Goal: Use online tool/utility

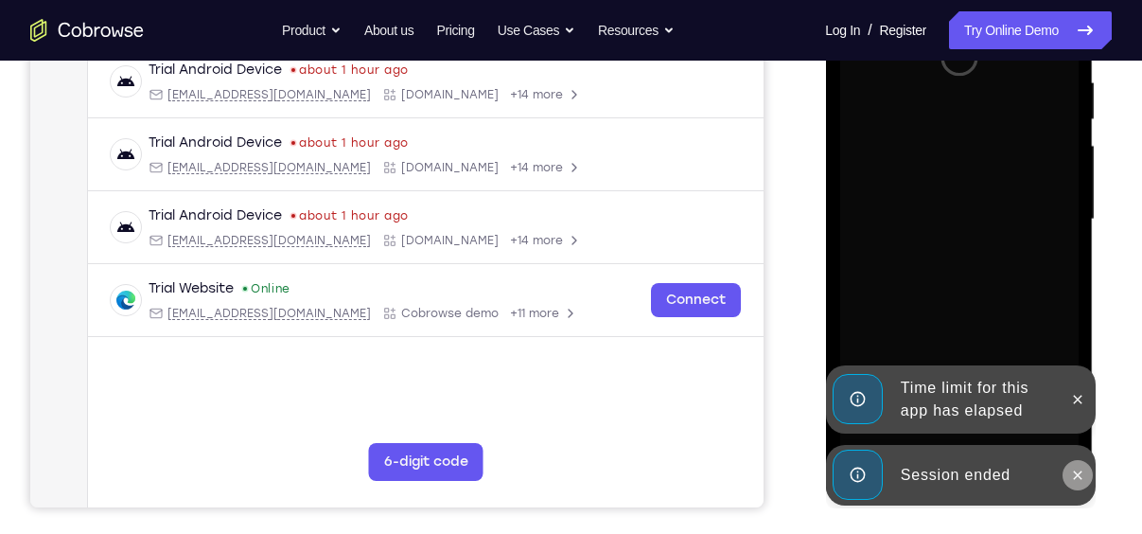
click at [1073, 474] on icon at bounding box center [1077, 475] width 15 height 15
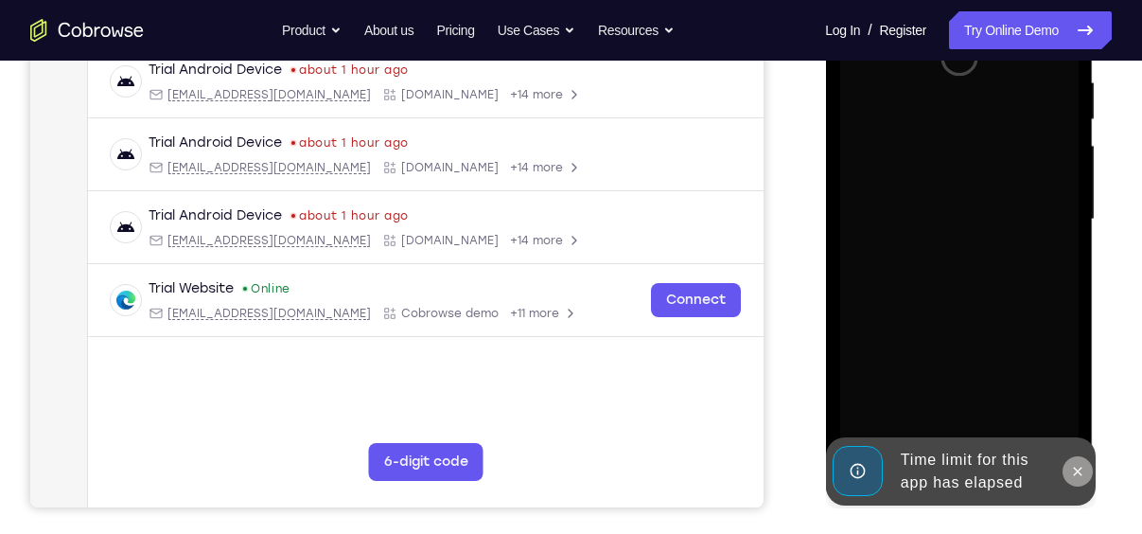
click at [1084, 466] on icon at bounding box center [1077, 471] width 15 height 15
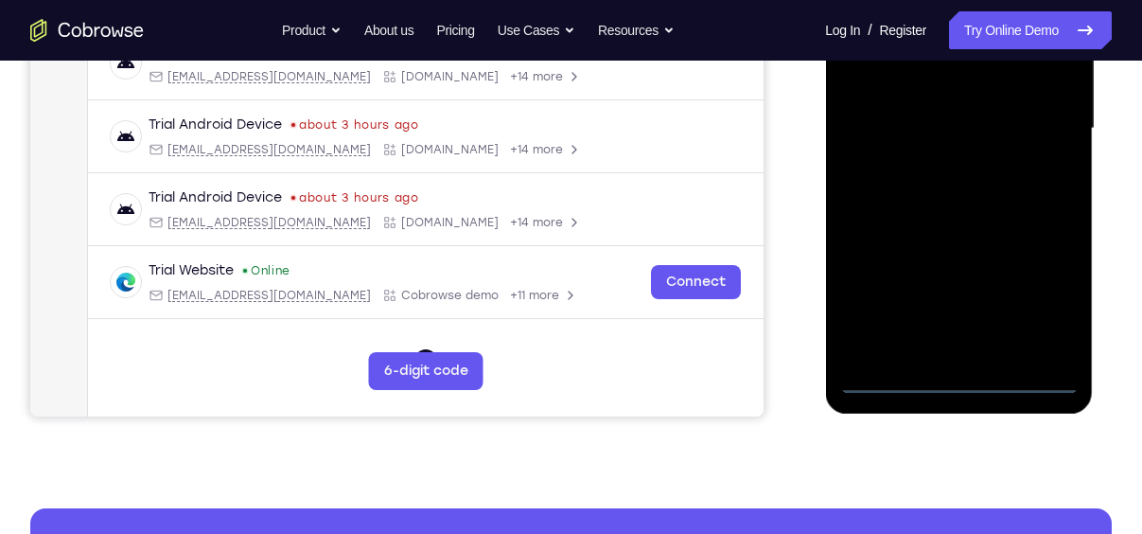
scroll to position [481, 0]
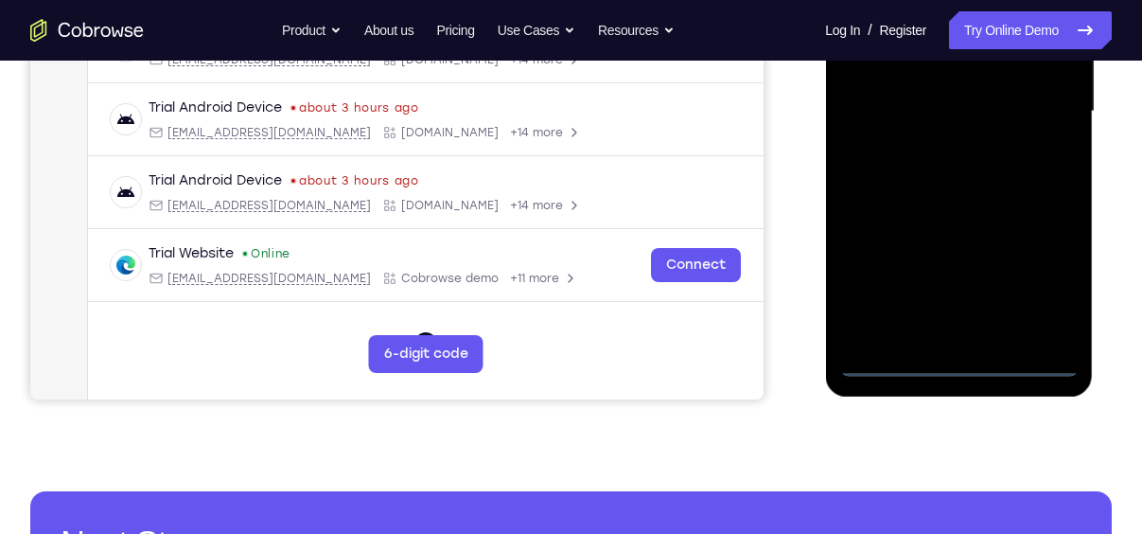
click at [957, 351] on div at bounding box center [959, 112] width 239 height 530
click at [965, 365] on div at bounding box center [959, 112] width 239 height 530
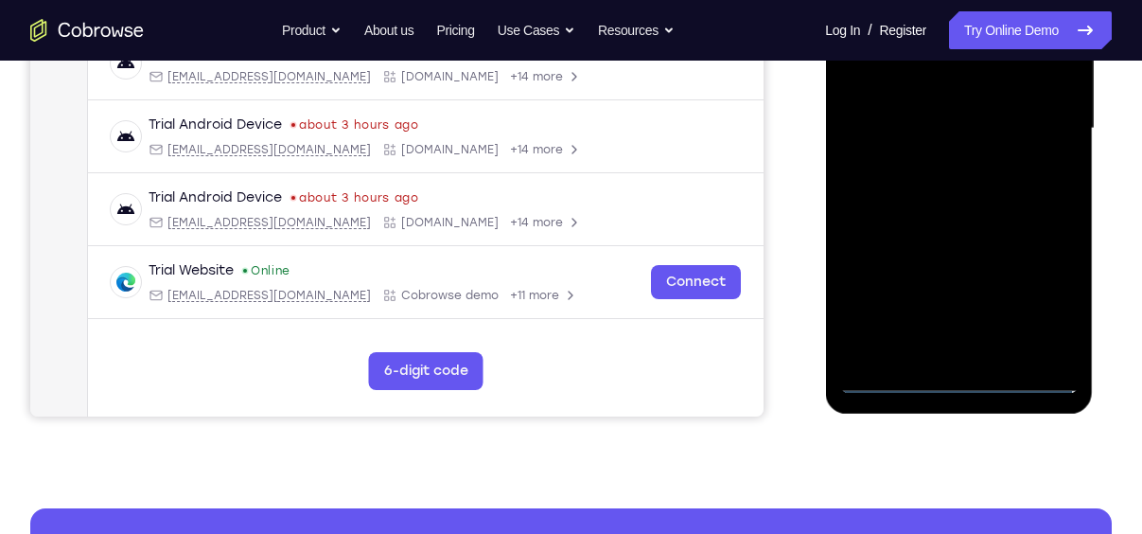
scroll to position [464, 0]
click at [1045, 299] on div at bounding box center [959, 129] width 239 height 530
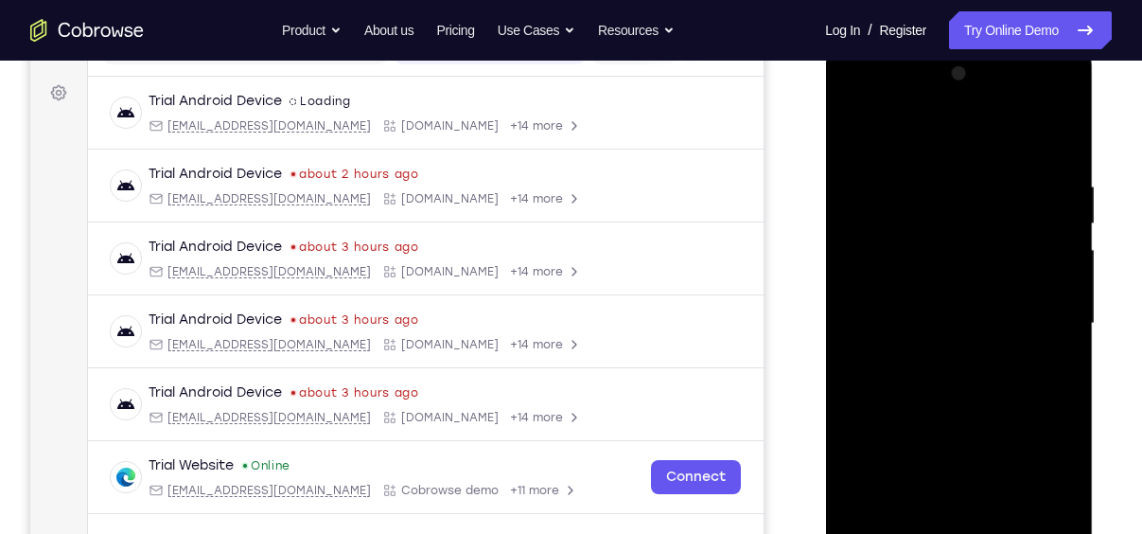
scroll to position [267, 0]
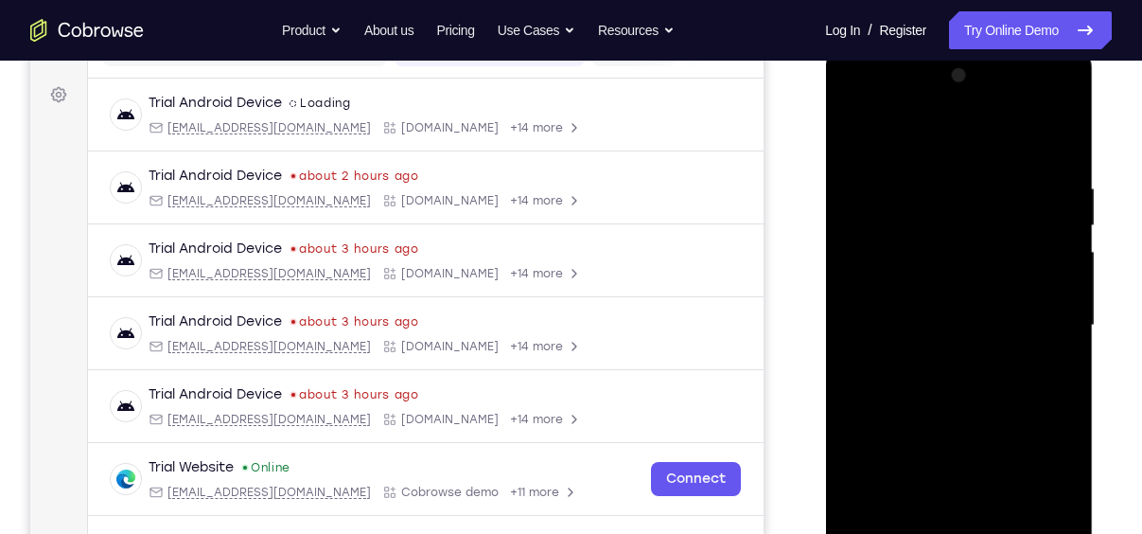
click at [902, 133] on div at bounding box center [959, 326] width 239 height 530
click at [1036, 312] on div at bounding box center [959, 326] width 239 height 530
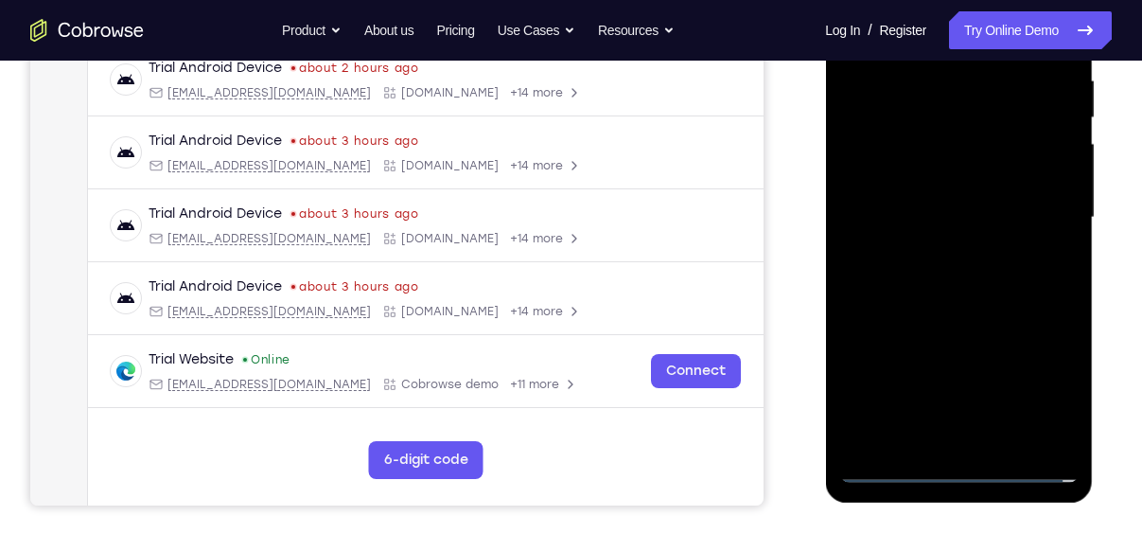
scroll to position [377, 0]
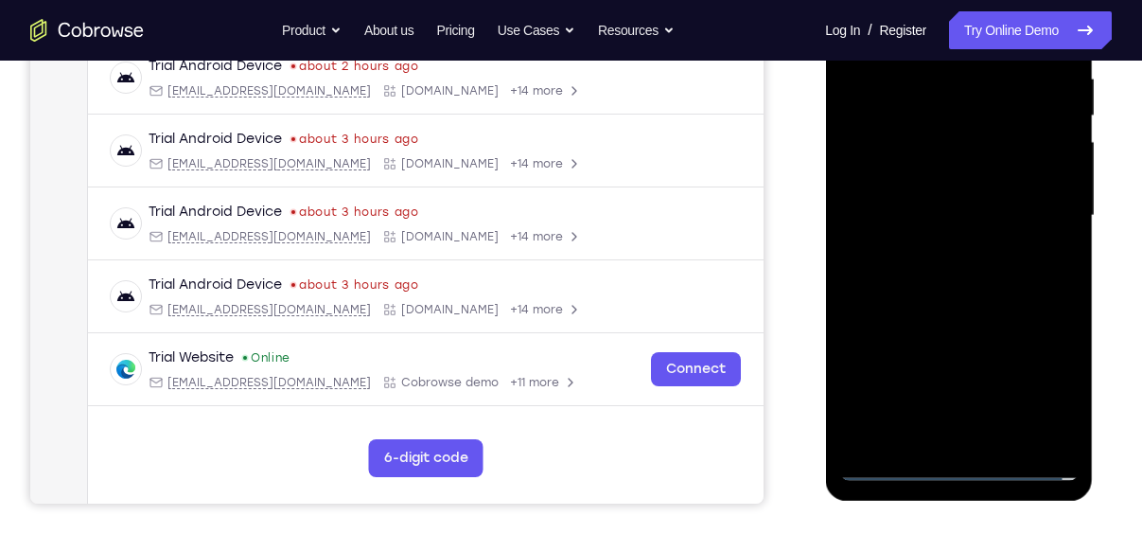
click at [935, 439] on div at bounding box center [959, 216] width 239 height 530
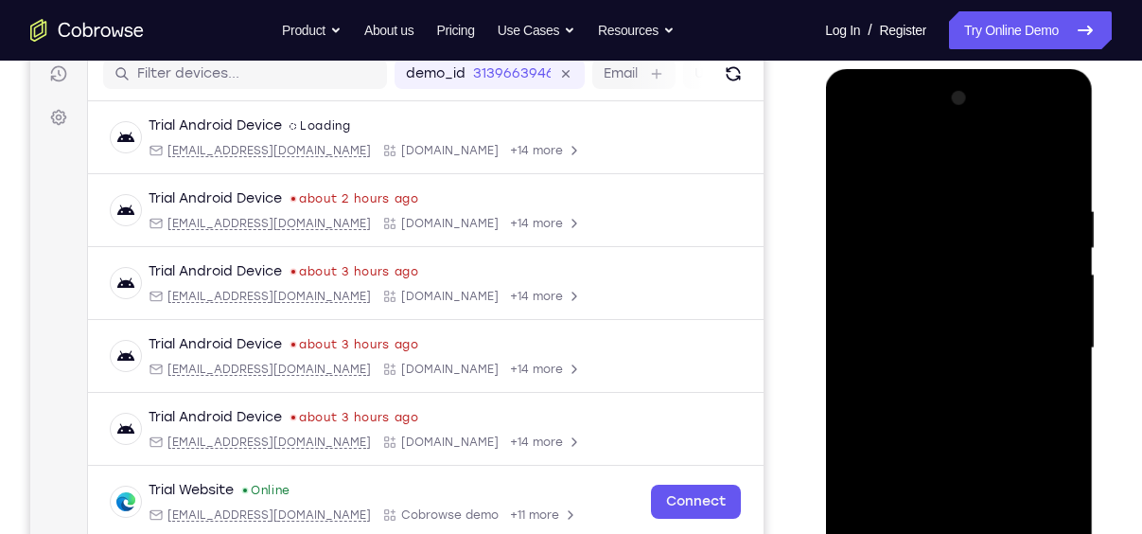
scroll to position [239, 0]
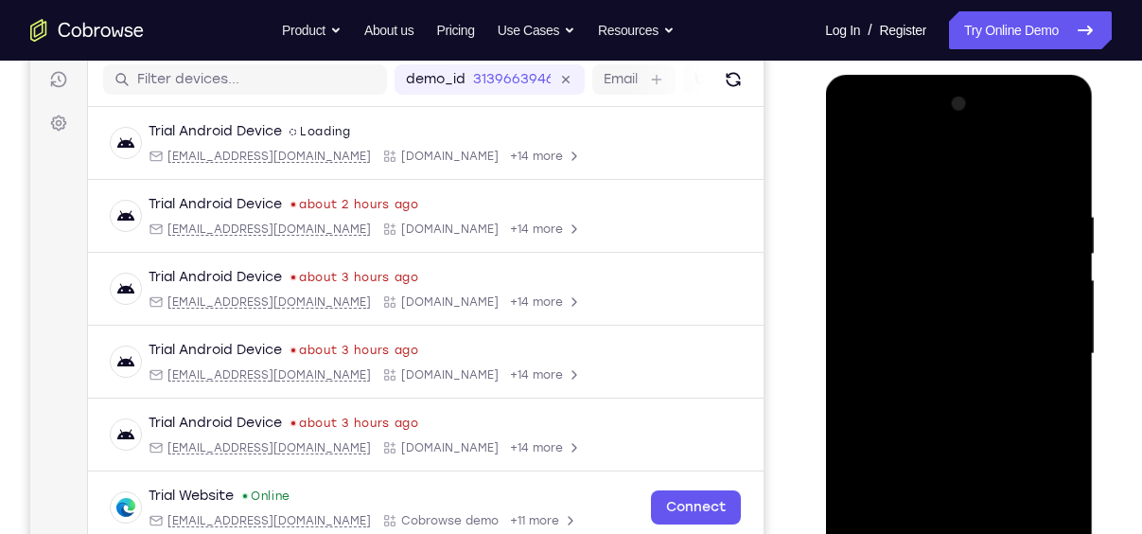
click at [951, 331] on div at bounding box center [959, 354] width 239 height 530
click at [885, 317] on div at bounding box center [959, 354] width 239 height 530
click at [951, 360] on div at bounding box center [959, 354] width 239 height 530
click at [957, 414] on div at bounding box center [959, 354] width 239 height 530
click at [1063, 184] on div at bounding box center [959, 354] width 239 height 530
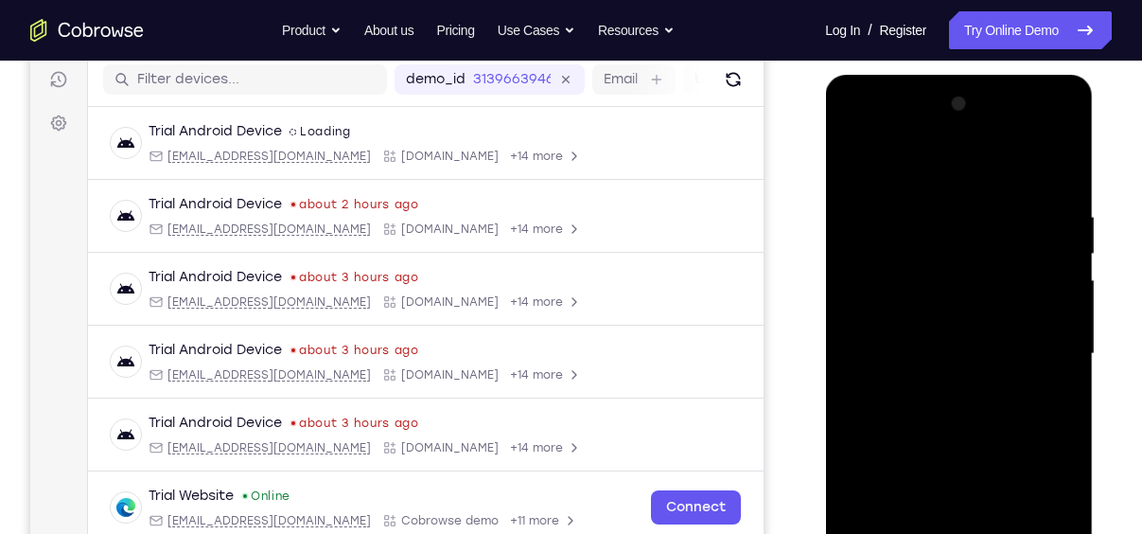
click at [1067, 157] on div at bounding box center [959, 354] width 239 height 530
click at [913, 207] on div at bounding box center [959, 354] width 239 height 530
click at [911, 204] on div at bounding box center [959, 354] width 239 height 530
click at [974, 278] on div at bounding box center [959, 354] width 239 height 530
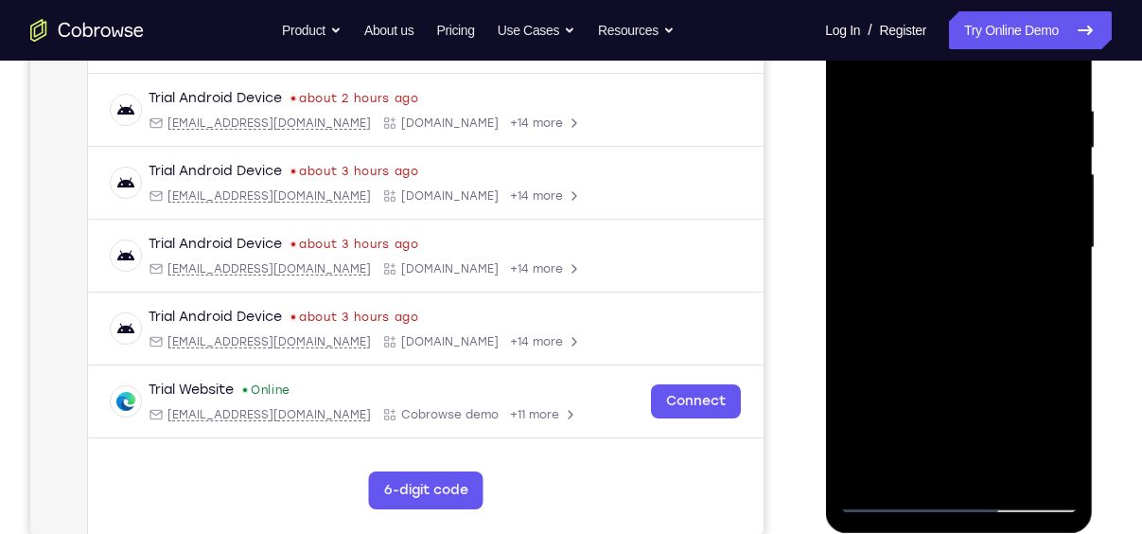
scroll to position [345, 0]
click at [887, 500] on div at bounding box center [959, 248] width 239 height 530
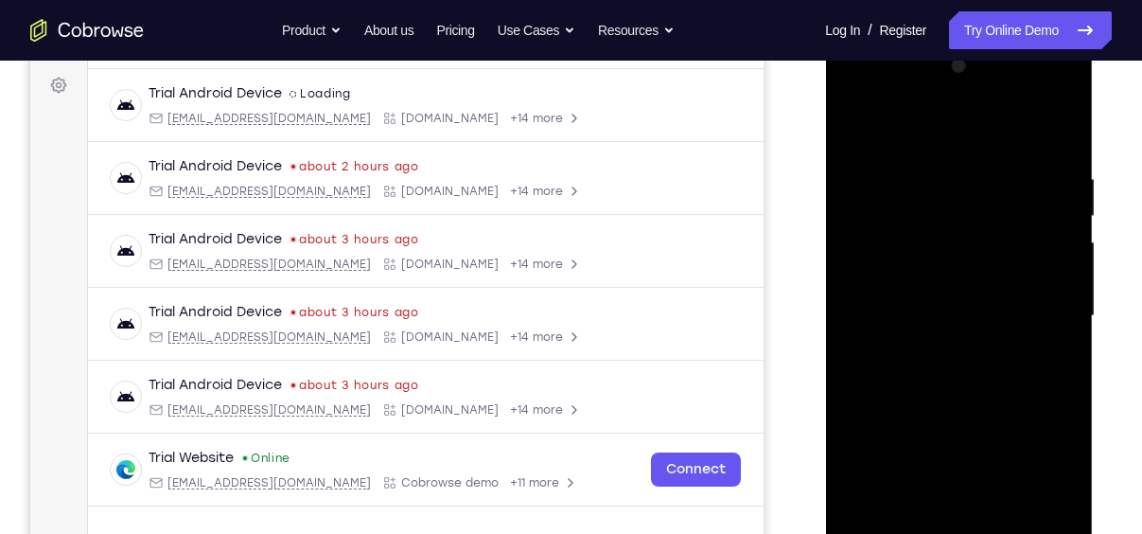
scroll to position [265, 0]
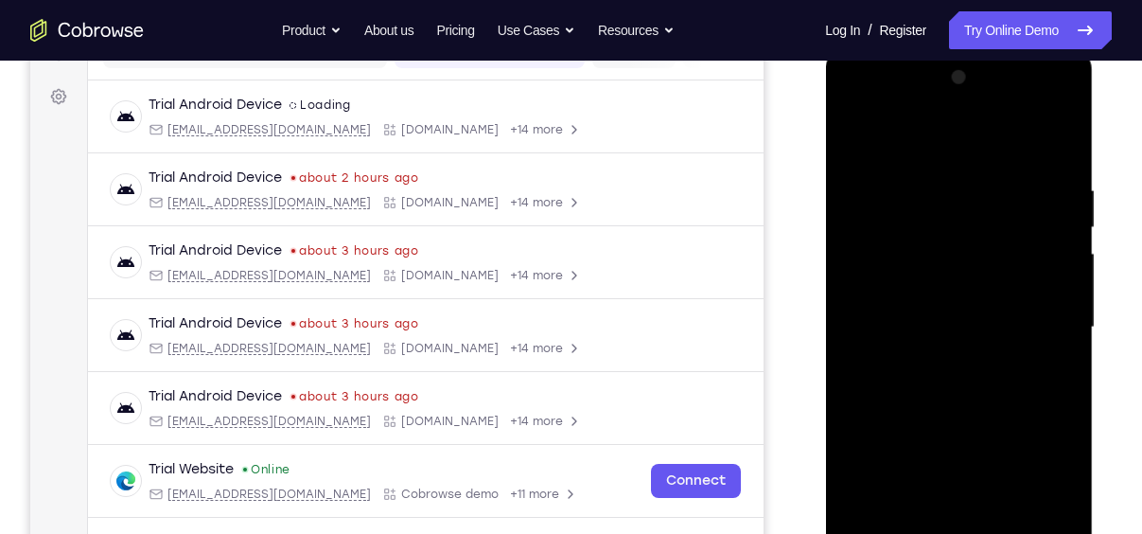
click at [994, 166] on div at bounding box center [959, 327] width 239 height 530
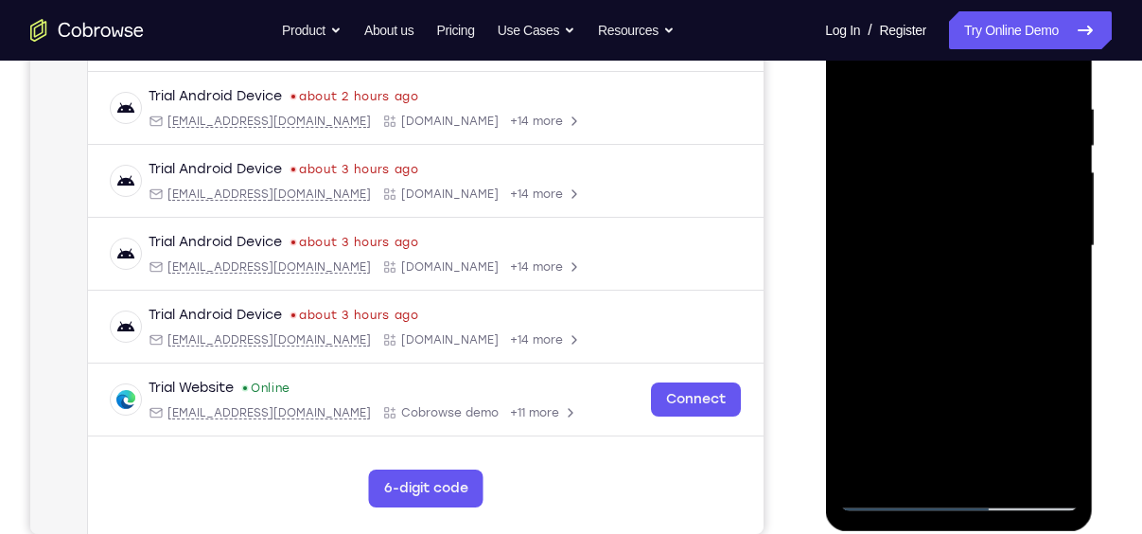
scroll to position [346, 0]
click at [1003, 469] on div at bounding box center [959, 246] width 239 height 530
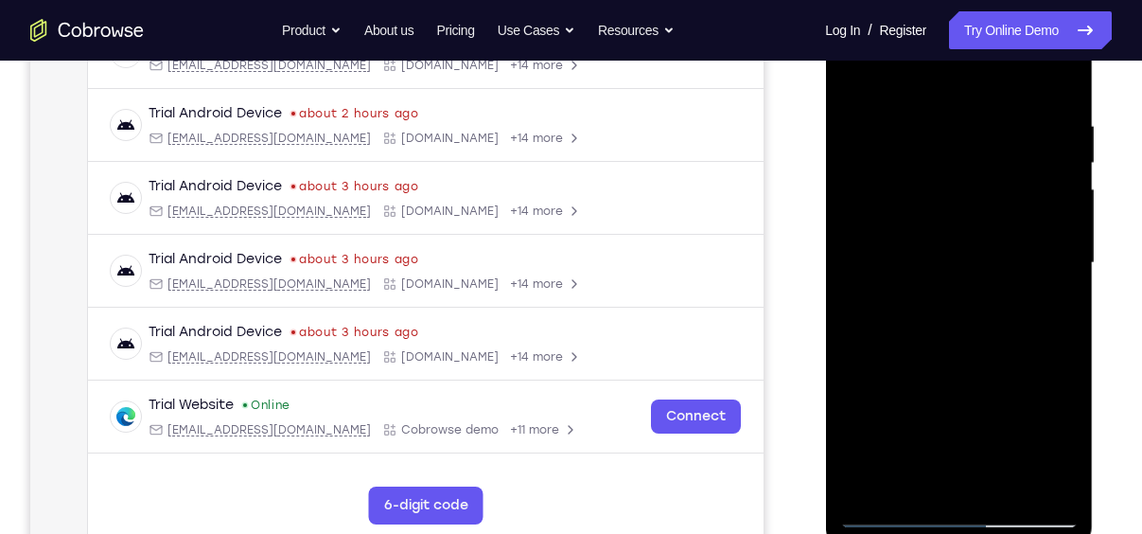
scroll to position [328, 0]
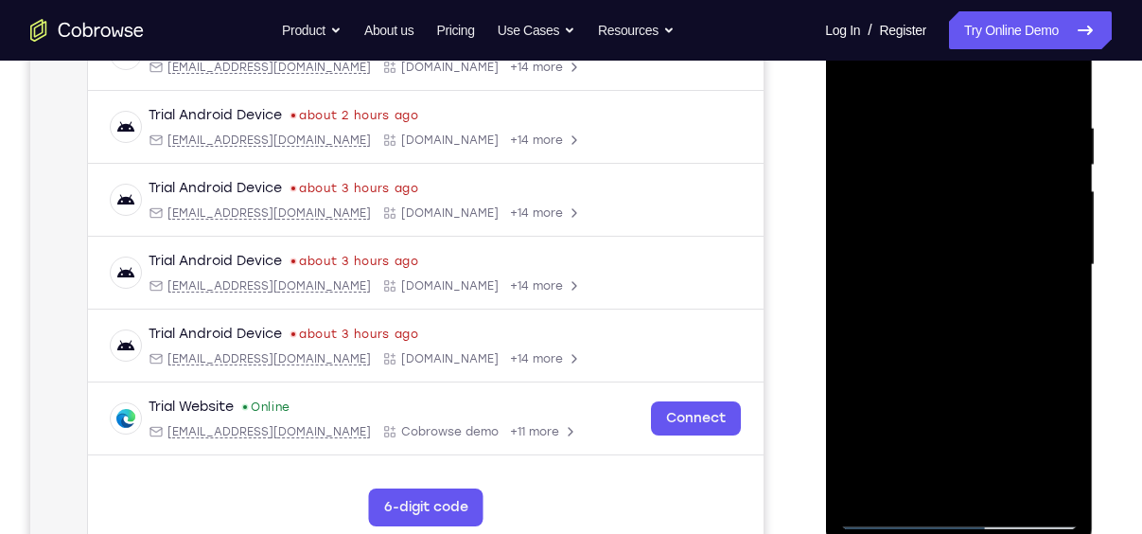
click at [968, 363] on div at bounding box center [959, 265] width 239 height 530
click at [933, 235] on div at bounding box center [959, 265] width 239 height 530
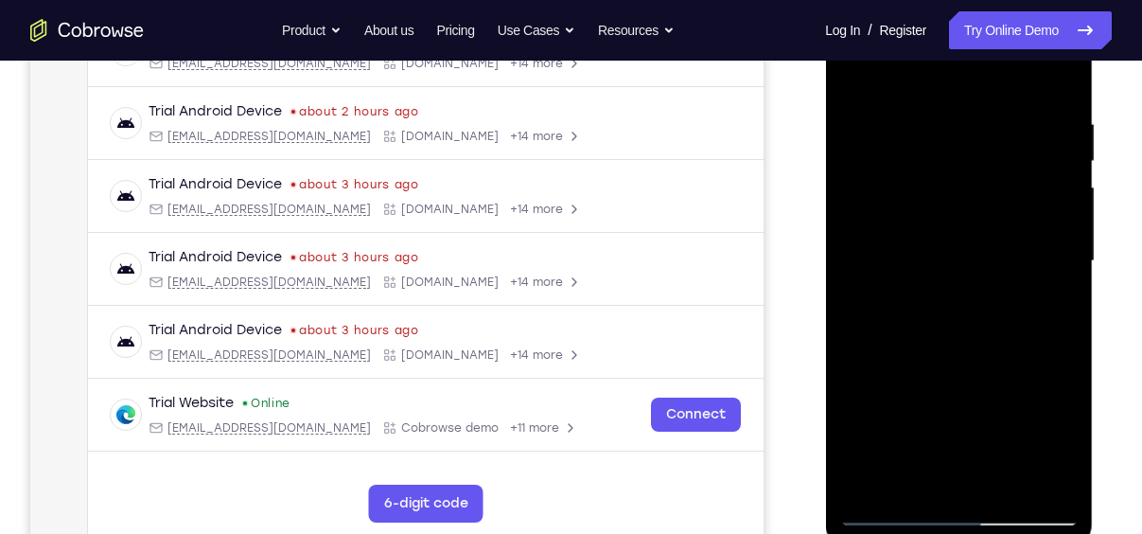
scroll to position [331, 0]
click at [888, 509] on div at bounding box center [959, 261] width 239 height 530
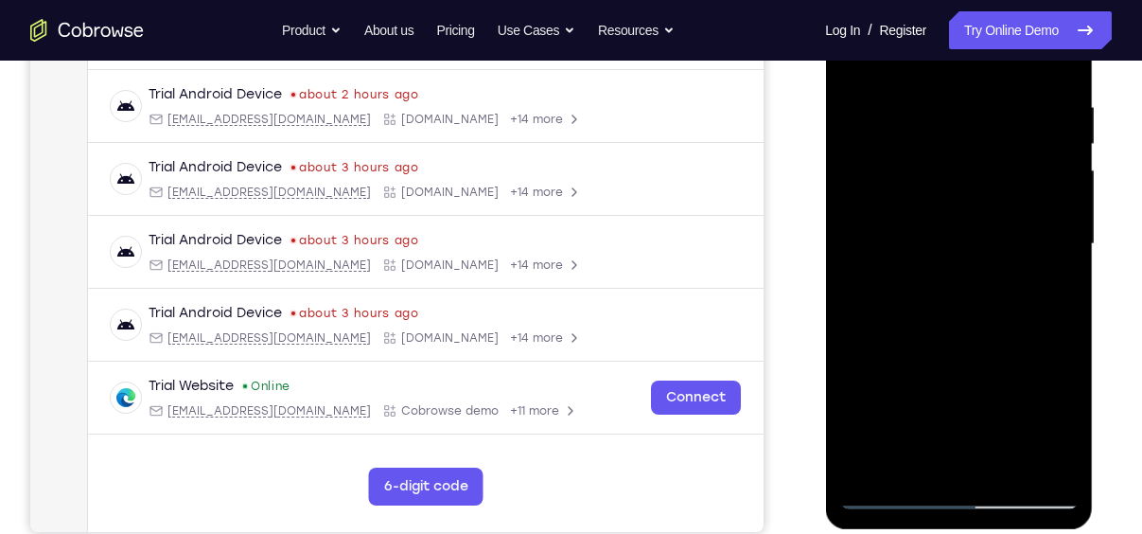
scroll to position [348, 0]
click at [890, 490] on div at bounding box center [959, 244] width 239 height 530
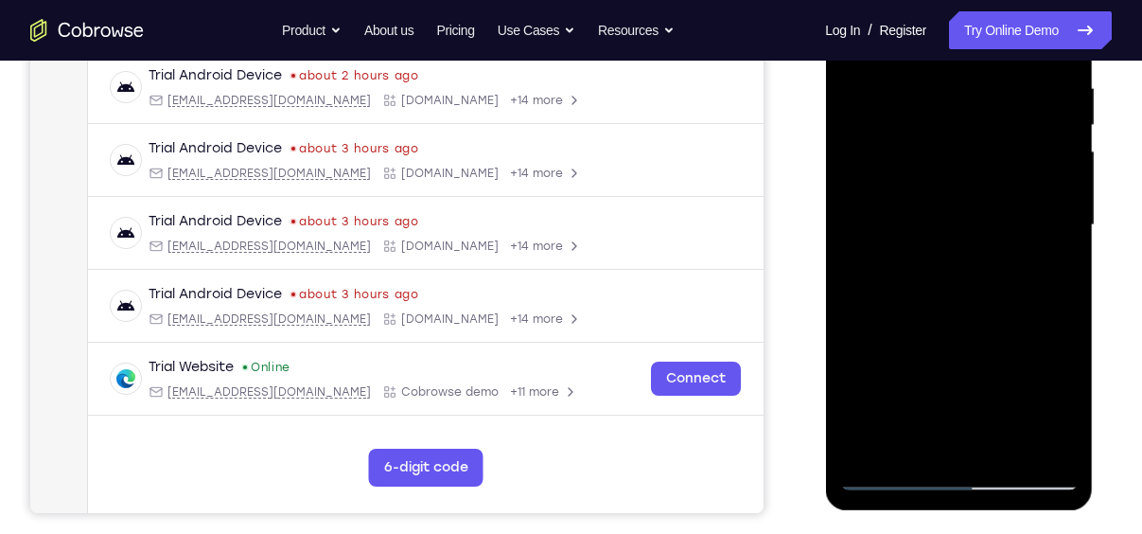
scroll to position [367, 0]
click at [891, 474] on div at bounding box center [959, 225] width 239 height 530
click at [894, 479] on div at bounding box center [959, 225] width 239 height 530
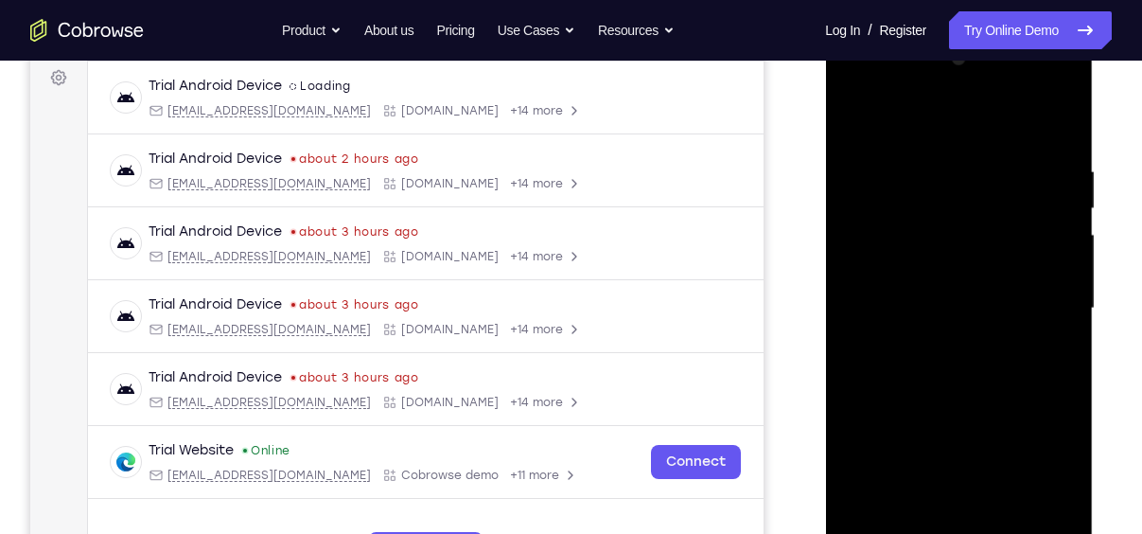
scroll to position [282, 0]
click at [934, 151] on div at bounding box center [959, 310] width 239 height 530
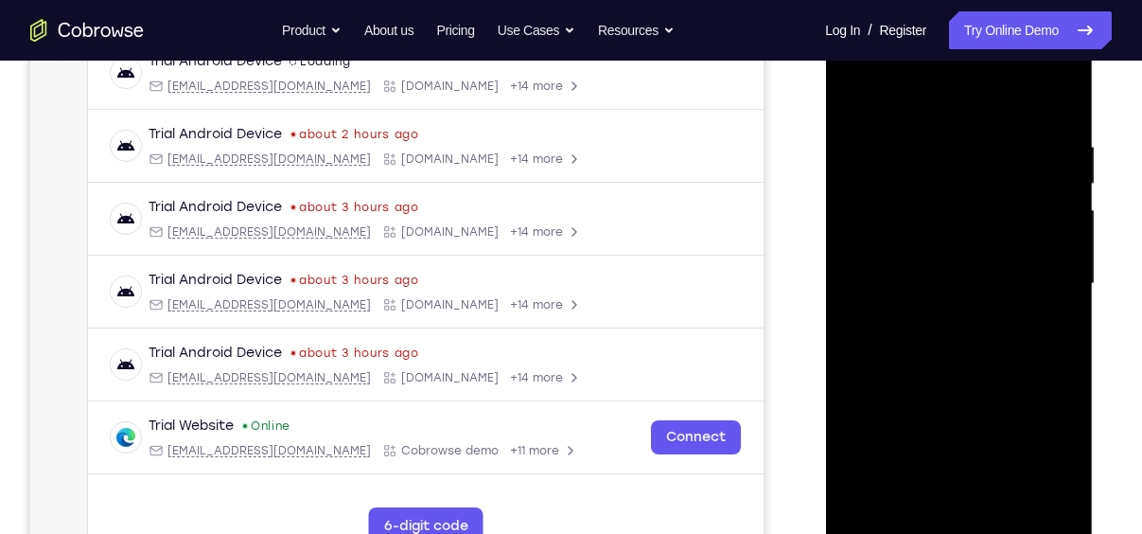
scroll to position [310, 0]
drag, startPoint x: 1006, startPoint y: 288, endPoint x: 1160, endPoint y: 267, distance: 154.7
click at [1095, 267] on html "Online web based iOS Simulators and Android Emulators. Run iPhone, iPad, Mobile…" at bounding box center [960, 287] width 270 height 568
drag, startPoint x: 937, startPoint y: 260, endPoint x: 1053, endPoint y: 261, distance: 115.5
click at [1053, 261] on div at bounding box center [959, 282] width 239 height 530
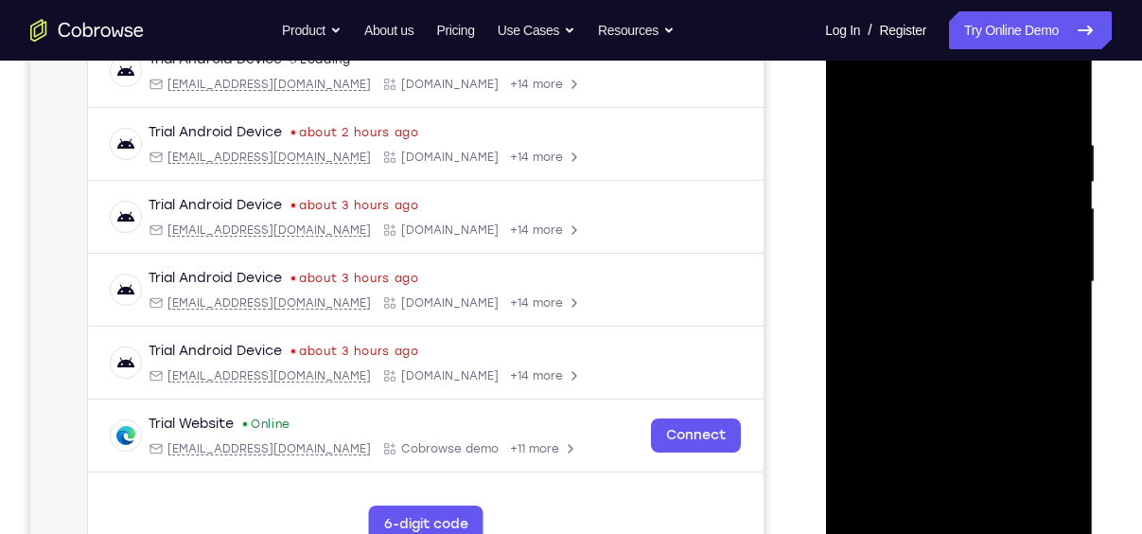
drag, startPoint x: 881, startPoint y: 266, endPoint x: 1073, endPoint y: 261, distance: 192.2
click at [1073, 261] on div at bounding box center [959, 282] width 239 height 530
drag, startPoint x: 938, startPoint y: 245, endPoint x: 1160, endPoint y: 248, distance: 221.5
click at [1095, 248] on html "Online web based iOS Simulators and Android Emulators. Run iPhone, iPad, Mobile…" at bounding box center [960, 287] width 270 height 568
drag, startPoint x: 1019, startPoint y: 263, endPoint x: 826, endPoint y: 316, distance: 200.2
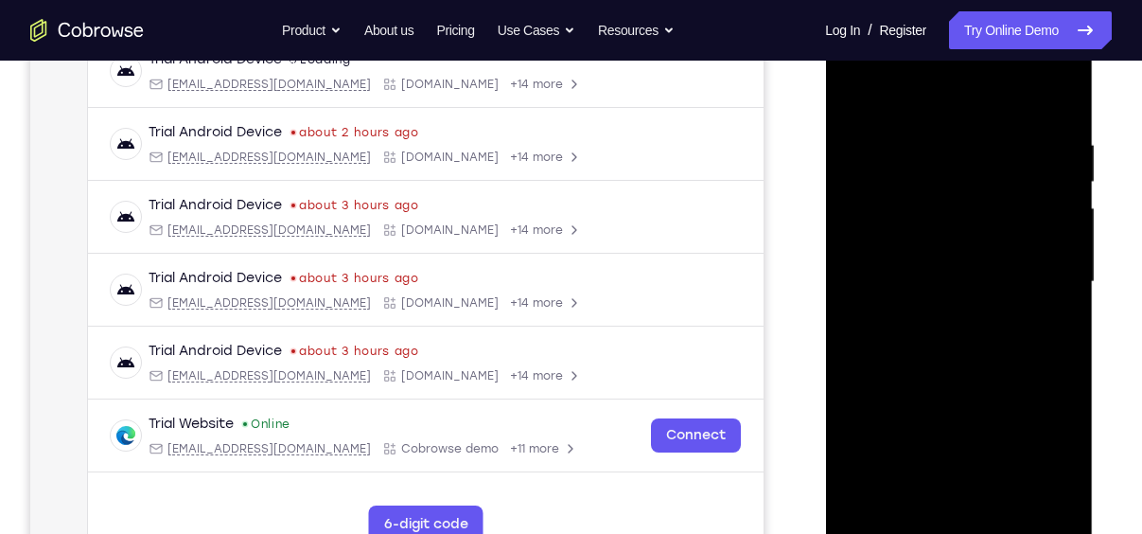
click at [826, 316] on div at bounding box center [959, 285] width 268 height 564
click at [1055, 97] on div at bounding box center [959, 282] width 239 height 530
drag, startPoint x: 998, startPoint y: 121, endPoint x: 814, endPoint y: 135, distance: 184.2
click at [825, 135] on html "Online web based iOS Simulators and Android Emulators. Run iPhone, iPad, Mobile…" at bounding box center [960, 287] width 270 height 568
drag, startPoint x: 1035, startPoint y: 122, endPoint x: 782, endPoint y: 127, distance: 252.8
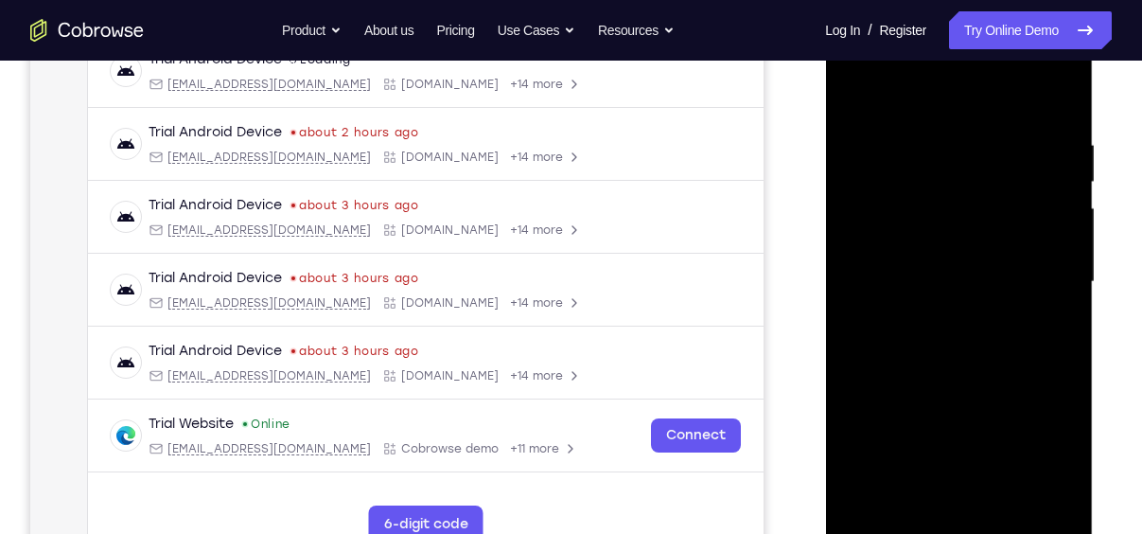
click at [825, 127] on html "Online web based iOS Simulators and Android Emulators. Run iPhone, iPad, Mobile…" at bounding box center [960, 287] width 270 height 568
drag, startPoint x: 1033, startPoint y: 117, endPoint x: 1620, endPoint y: 128, distance: 586.9
click at [825, 125] on html "Online web based iOS Simulators and Android Emulators. Run iPhone, iPad, Mobile…" at bounding box center [960, 287] width 270 height 568
drag, startPoint x: 1019, startPoint y: 412, endPoint x: 1040, endPoint y: 62, distance: 349.9
click at [1040, 62] on div at bounding box center [959, 282] width 239 height 530
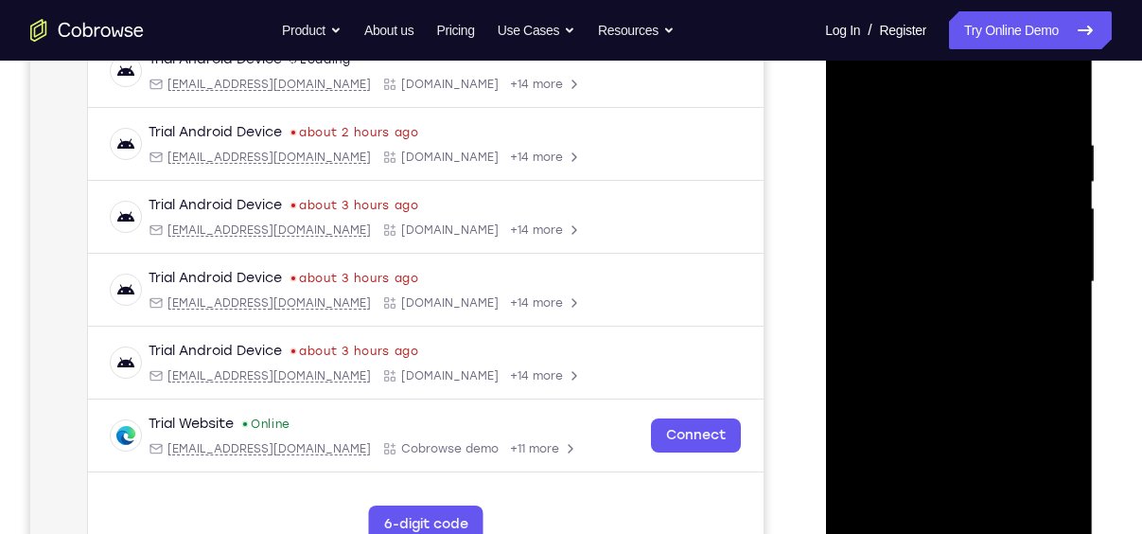
drag, startPoint x: 968, startPoint y: 439, endPoint x: 965, endPoint y: 126, distance: 313.3
click at [965, 126] on div at bounding box center [959, 282] width 239 height 530
click at [1065, 310] on div at bounding box center [959, 282] width 239 height 530
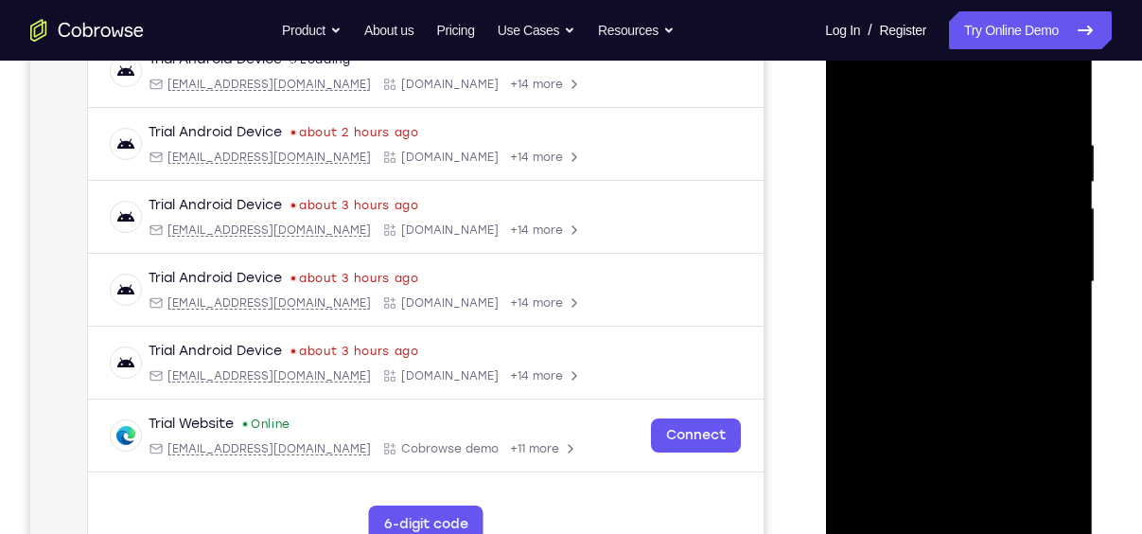
click at [1065, 310] on div at bounding box center [959, 282] width 239 height 530
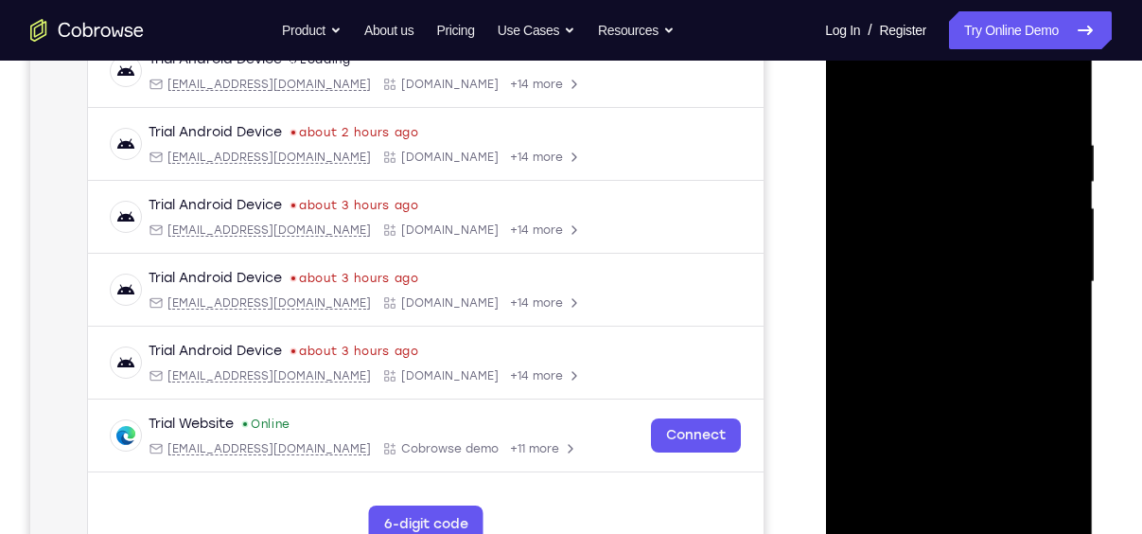
click at [1065, 310] on div at bounding box center [959, 282] width 239 height 530
drag, startPoint x: 1015, startPoint y: 354, endPoint x: 1002, endPoint y: 176, distance: 178.4
click at [1002, 176] on div at bounding box center [959, 282] width 239 height 530
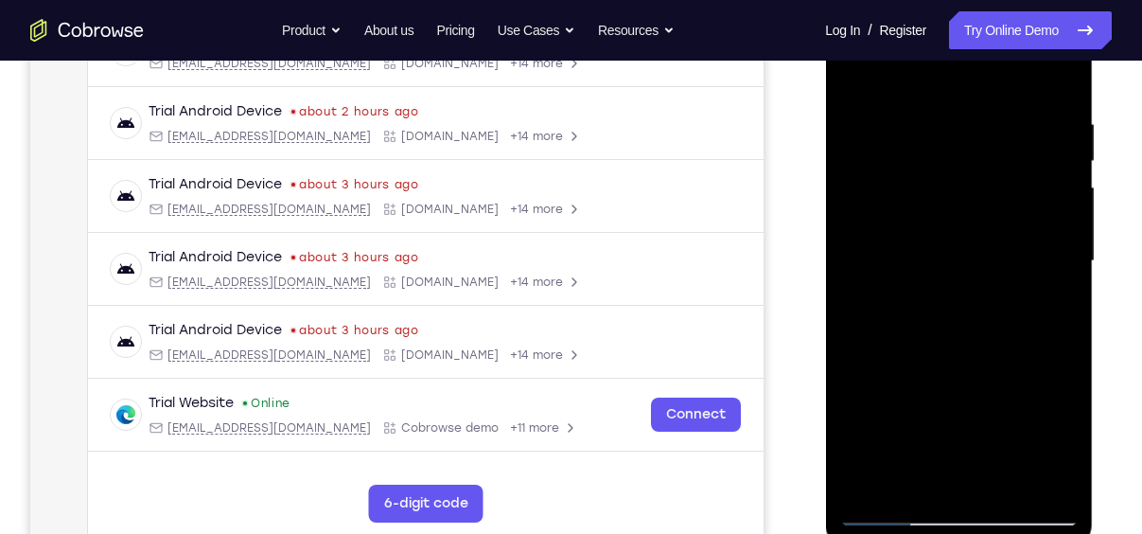
scroll to position [326, 0]
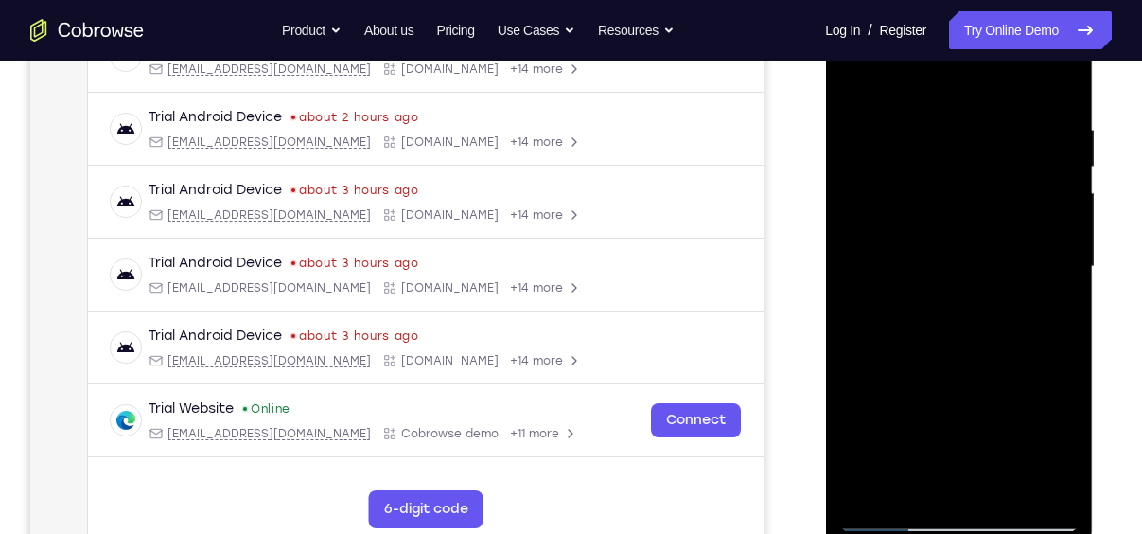
click at [1066, 244] on div at bounding box center [959, 267] width 239 height 530
drag, startPoint x: 994, startPoint y: 337, endPoint x: 985, endPoint y: 144, distance: 193.3
click at [985, 144] on div at bounding box center [959, 267] width 239 height 530
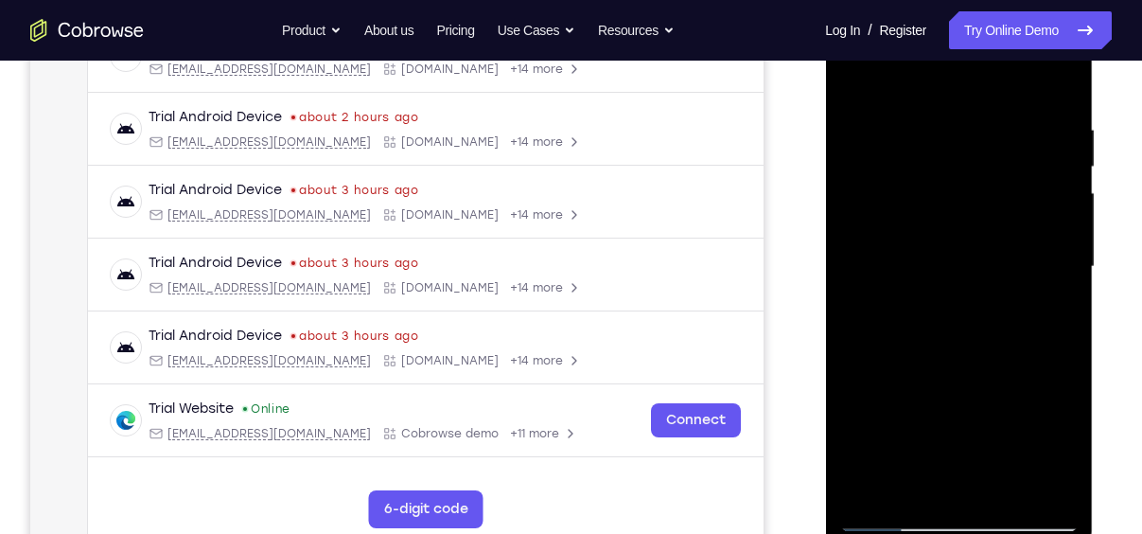
drag, startPoint x: 983, startPoint y: 329, endPoint x: 969, endPoint y: 133, distance: 197.4
click at [969, 133] on div at bounding box center [959, 267] width 239 height 530
drag, startPoint x: 969, startPoint y: 133, endPoint x: 987, endPoint y: 520, distance: 387.6
click at [987, 520] on div at bounding box center [959, 267] width 239 height 530
drag, startPoint x: 987, startPoint y: 436, endPoint x: 985, endPoint y: 379, distance: 57.8
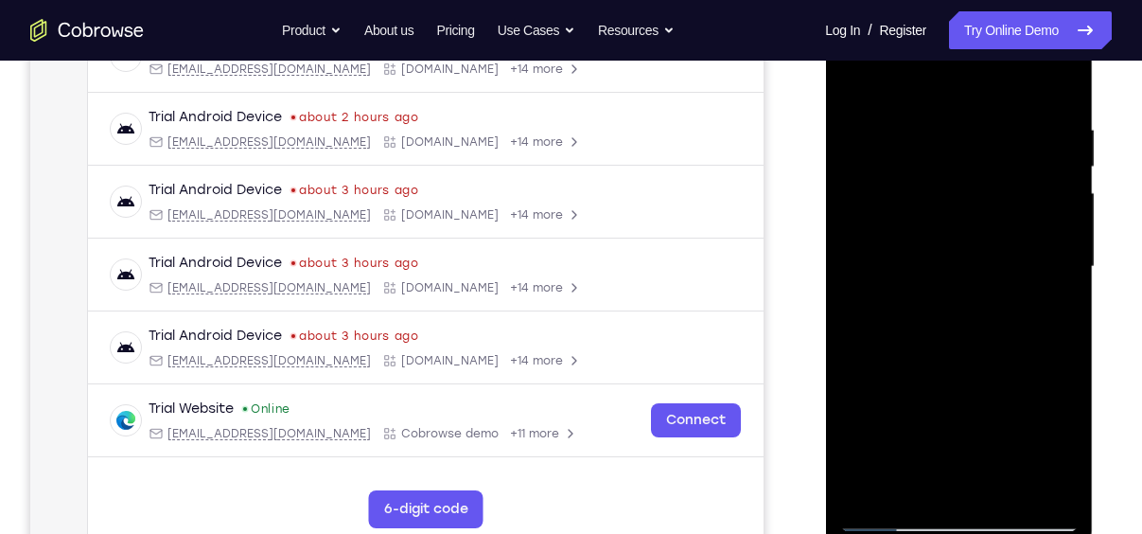
click at [985, 379] on div at bounding box center [959, 267] width 239 height 530
click at [1065, 305] on div at bounding box center [959, 267] width 239 height 530
drag, startPoint x: 1012, startPoint y: 330, endPoint x: 1010, endPoint y: 301, distance: 29.4
click at [1010, 301] on div at bounding box center [959, 267] width 239 height 530
click at [1059, 282] on div at bounding box center [959, 267] width 239 height 530
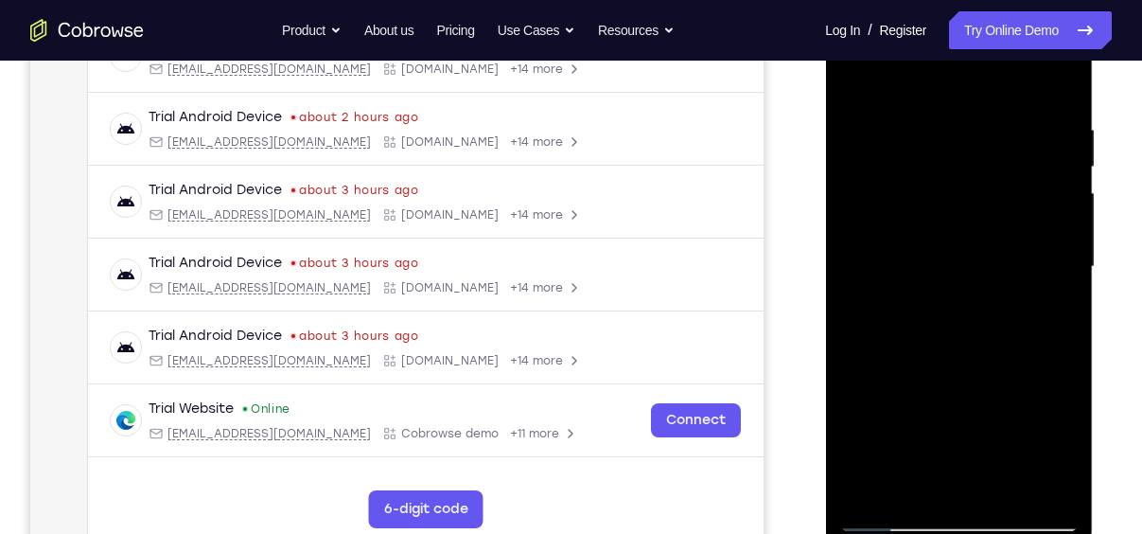
click at [1063, 280] on div at bounding box center [959, 267] width 239 height 530
drag, startPoint x: 921, startPoint y: 358, endPoint x: 913, endPoint y: 145, distance: 213.1
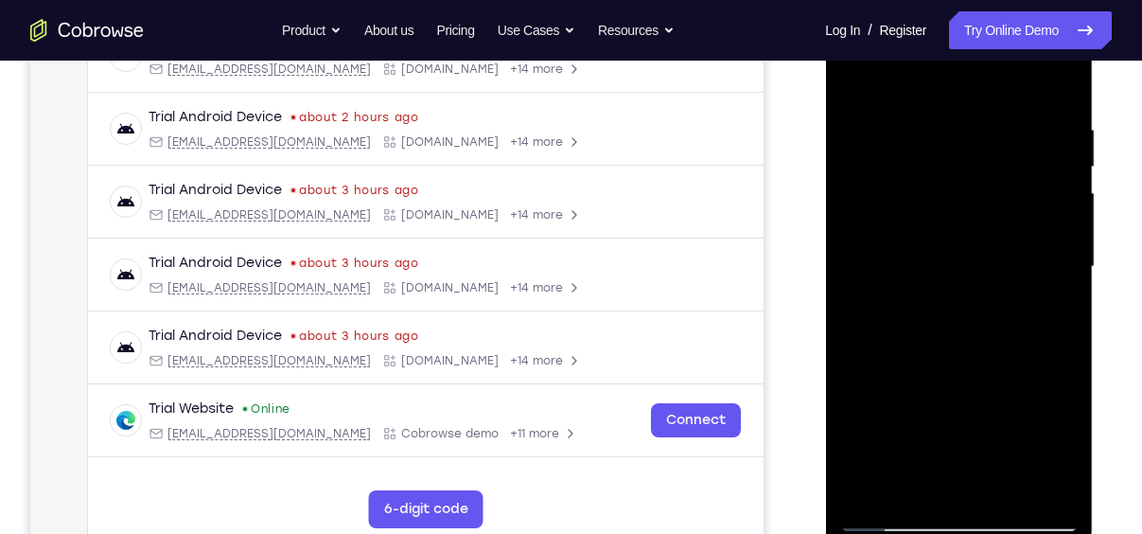
click at [913, 145] on div at bounding box center [959, 267] width 239 height 530
drag, startPoint x: 995, startPoint y: 394, endPoint x: 982, endPoint y: 316, distance: 78.7
click at [982, 316] on div at bounding box center [959, 267] width 239 height 530
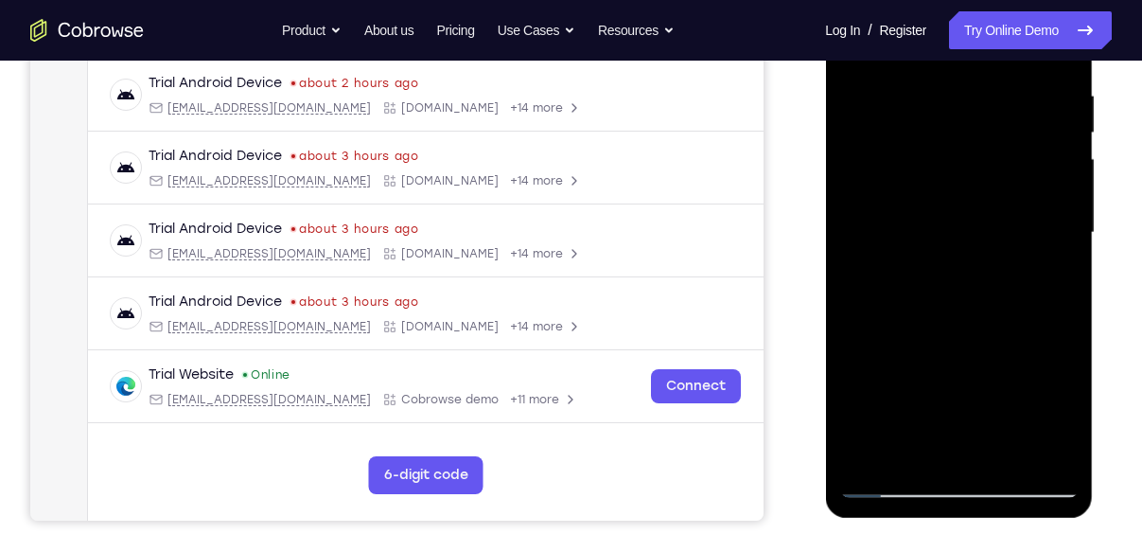
scroll to position [360, 0]
drag, startPoint x: 953, startPoint y: 307, endPoint x: 954, endPoint y: 246, distance: 60.6
click at [954, 246] on div at bounding box center [959, 233] width 239 height 530
drag, startPoint x: 1012, startPoint y: 273, endPoint x: 1013, endPoint y: 255, distance: 18.0
click at [1013, 255] on div at bounding box center [959, 233] width 239 height 530
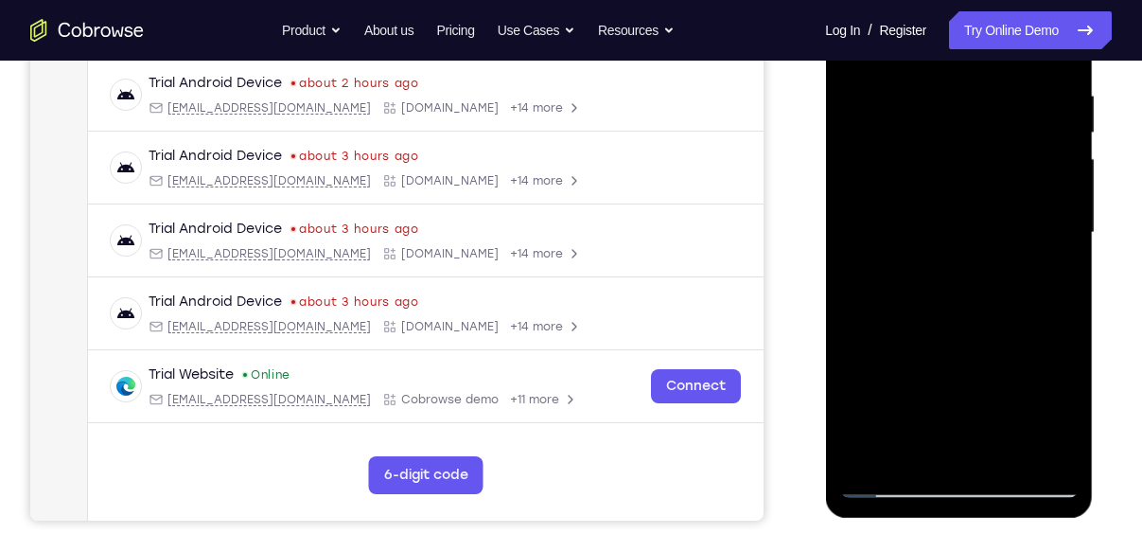
click at [1067, 239] on div at bounding box center [959, 233] width 239 height 530
drag, startPoint x: 1001, startPoint y: 273, endPoint x: 999, endPoint y: 239, distance: 34.2
click at [999, 239] on div at bounding box center [959, 233] width 239 height 530
click at [1060, 207] on div at bounding box center [959, 233] width 239 height 530
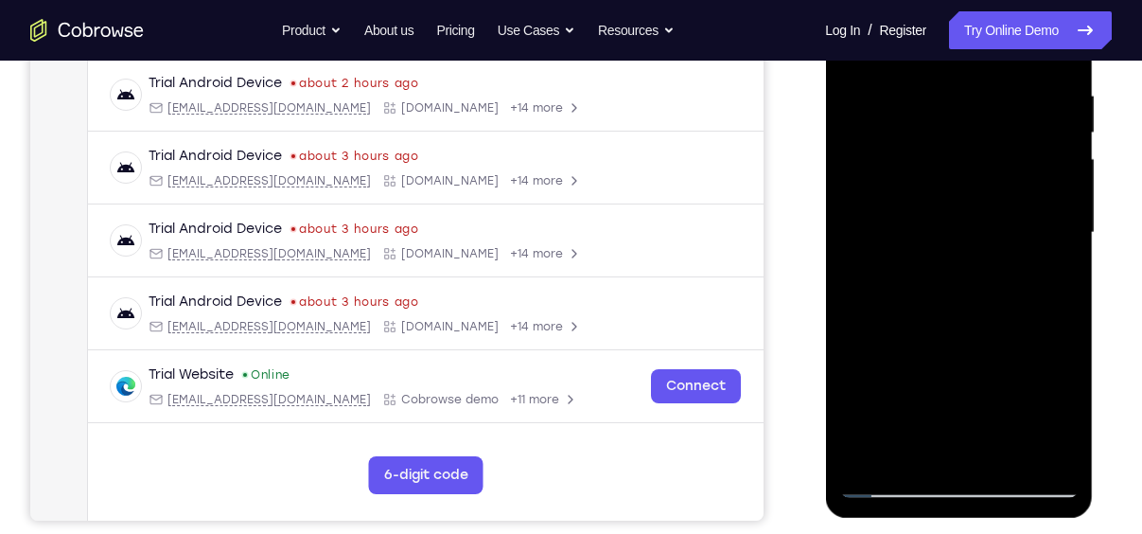
click at [1060, 207] on div at bounding box center [959, 233] width 239 height 530
click at [893, 489] on div at bounding box center [959, 233] width 239 height 530
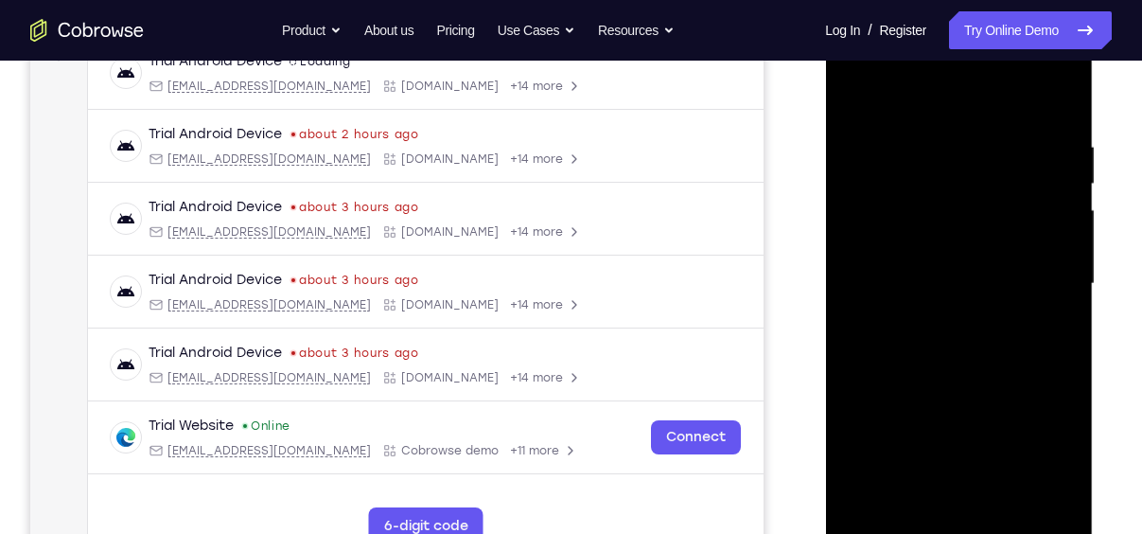
scroll to position [280, 0]
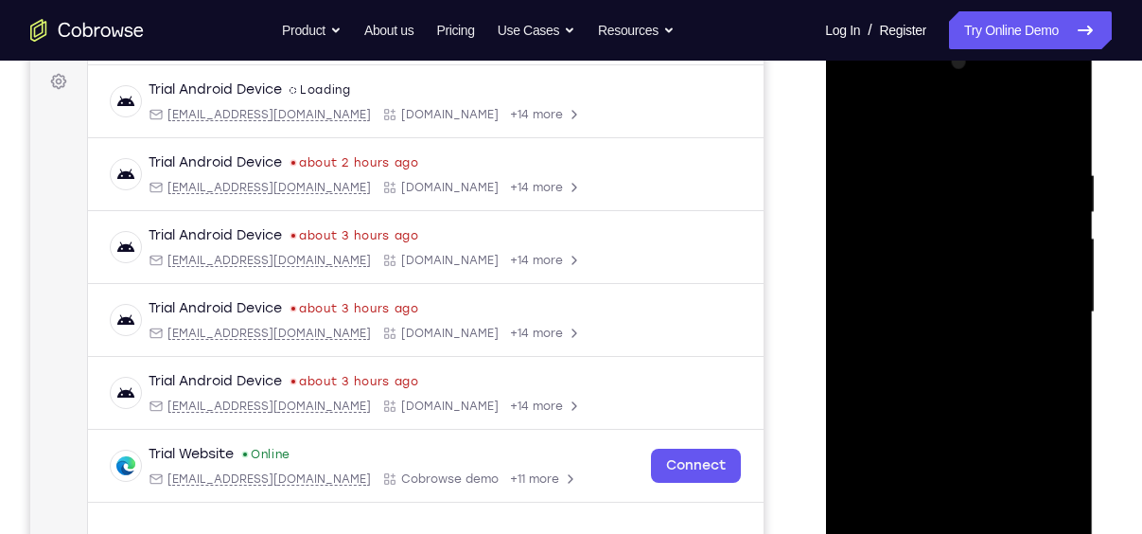
click at [914, 176] on div at bounding box center [959, 312] width 239 height 530
click at [1048, 250] on div at bounding box center [959, 312] width 239 height 530
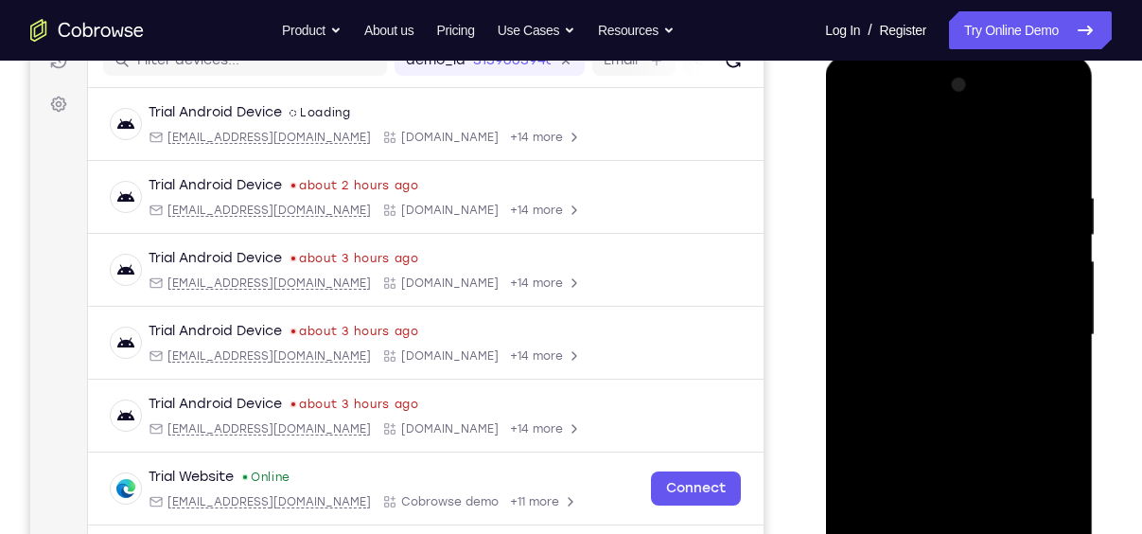
scroll to position [257, 0]
